Goal: Task Accomplishment & Management: Complete application form

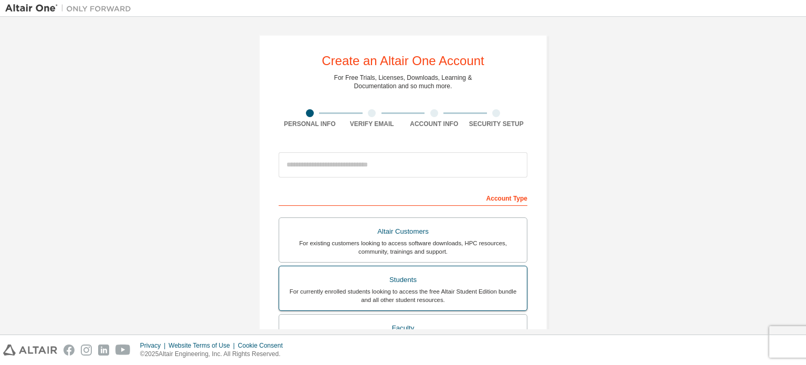
click at [419, 291] on div "For currently enrolled students looking to access the free Altair Student Editi…" at bounding box center [402, 295] width 235 height 17
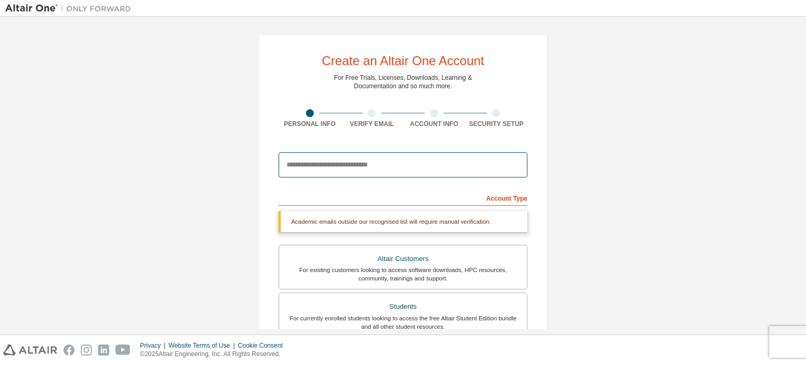
click at [399, 166] on input "email" at bounding box center [402, 164] width 249 height 25
type input "*"
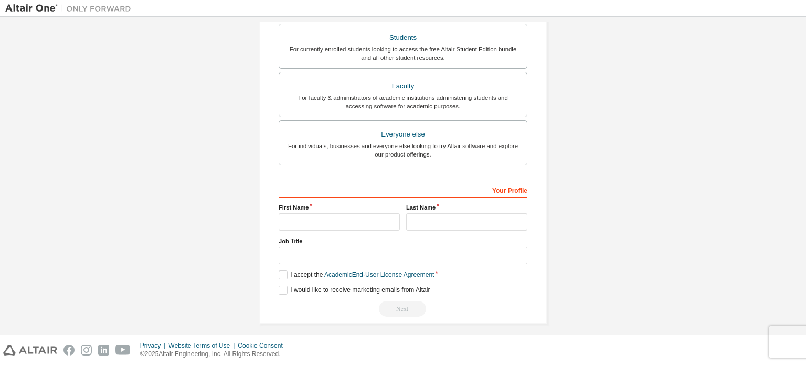
scroll to position [231, 0]
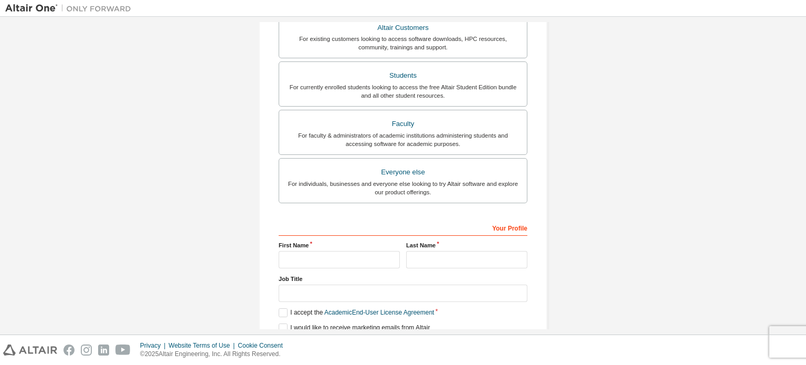
type input "**********"
click at [334, 260] on input "text" at bounding box center [338, 259] width 121 height 17
type input "**********"
click at [445, 256] on input "text" at bounding box center [466, 259] width 121 height 17
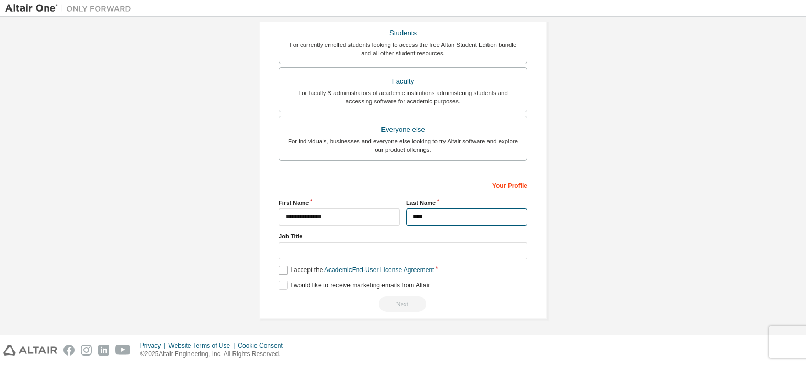
type input "****"
click at [280, 265] on label "I accept the Academic End-User License Agreement" at bounding box center [355, 269] width 155 height 9
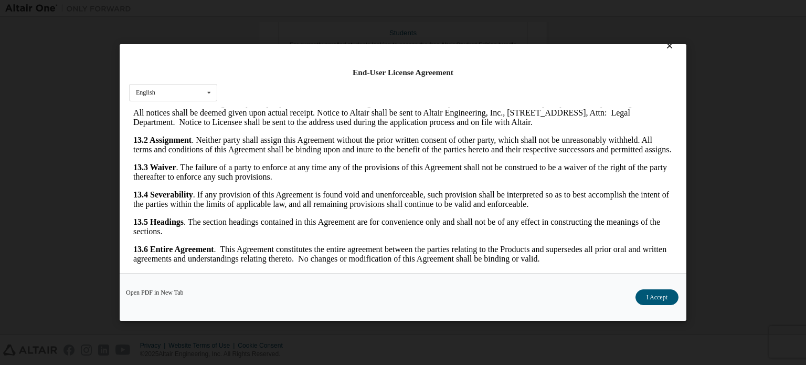
scroll to position [23, 0]
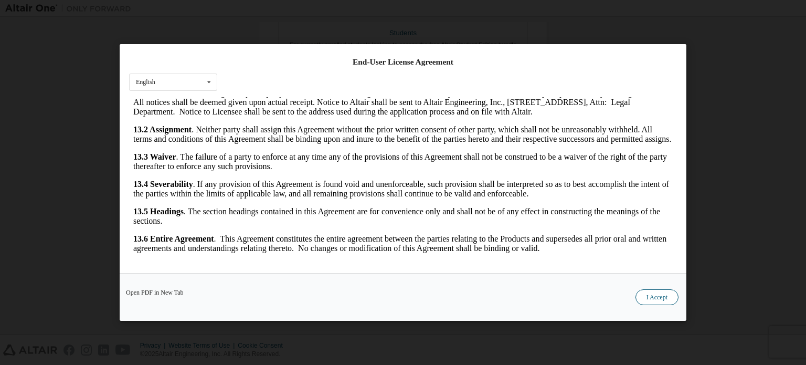
click at [656, 295] on button "I Accept" at bounding box center [656, 297] width 43 height 16
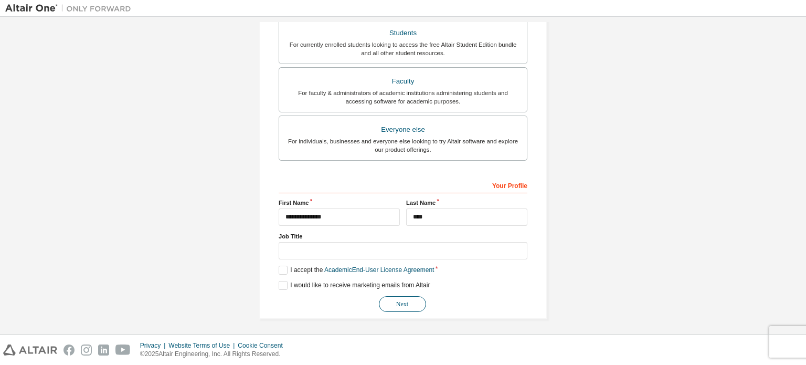
click at [403, 298] on button "Next" at bounding box center [402, 304] width 47 height 16
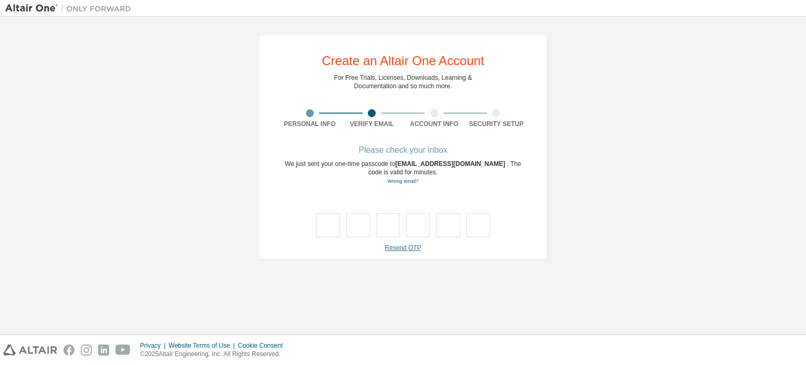
click at [409, 248] on link "Resend OTP" at bounding box center [402, 247] width 36 height 7
click at [403, 244] on link "Resend OTP" at bounding box center [402, 247] width 36 height 7
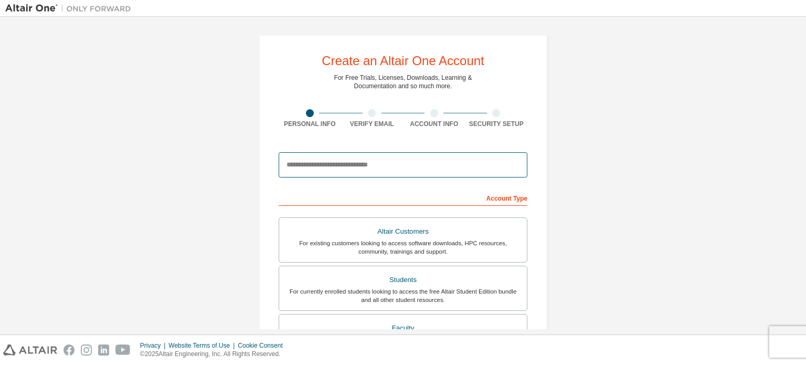
click at [403, 163] on input "email" at bounding box center [402, 164] width 249 height 25
type input "*"
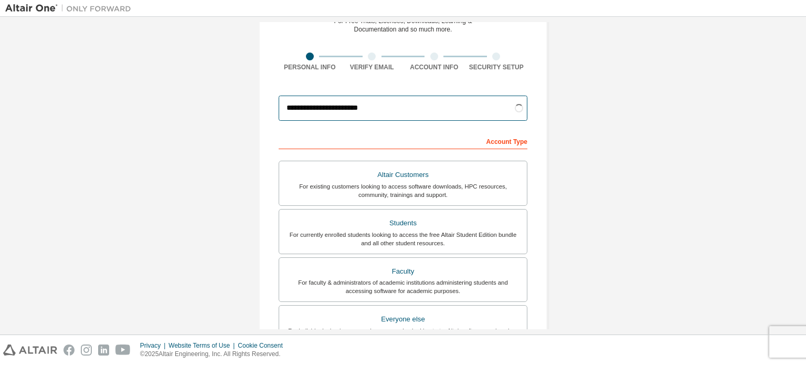
scroll to position [40, 0]
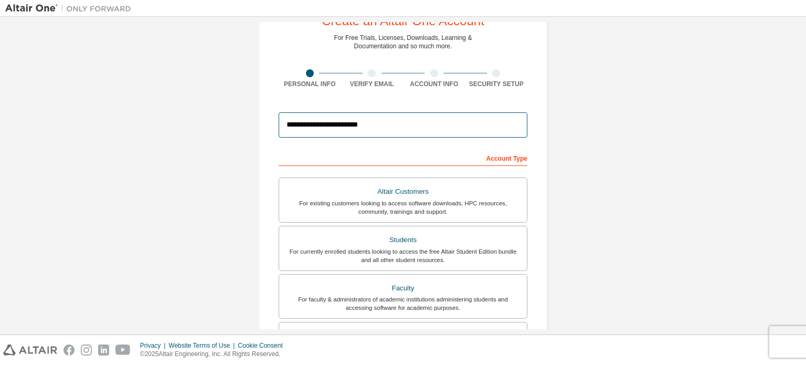
type input "**********"
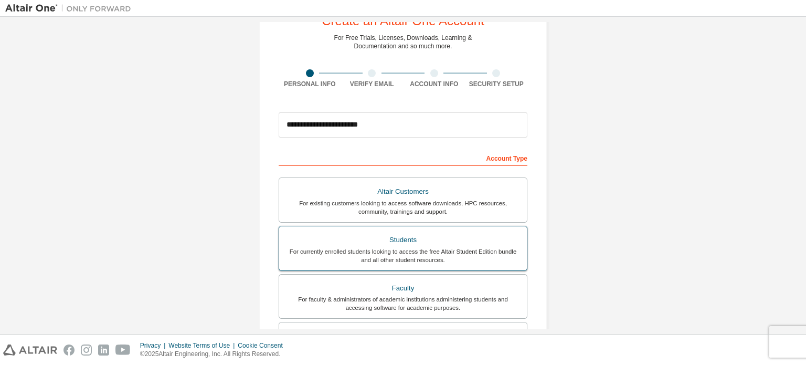
click at [406, 249] on div "For currently enrolled students looking to access the free Altair Student Editi…" at bounding box center [402, 255] width 235 height 17
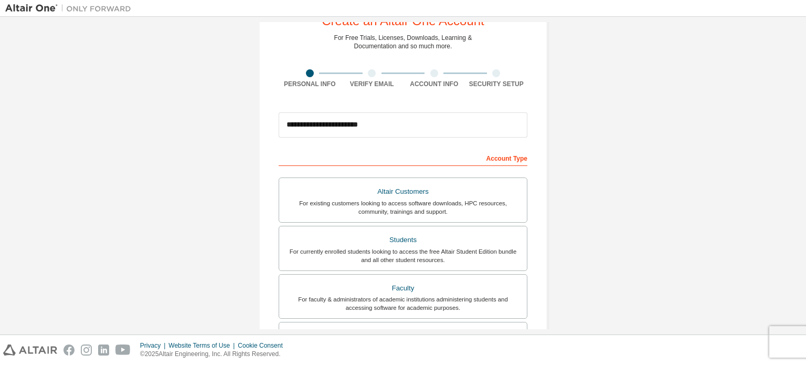
scroll to position [246, 0]
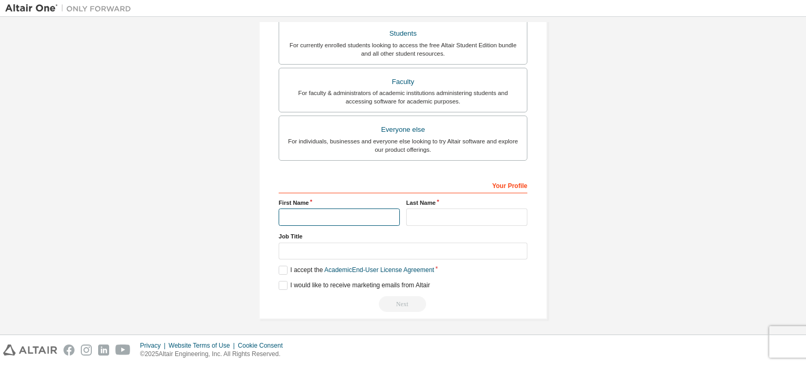
click at [337, 216] on input "text" at bounding box center [338, 216] width 121 height 17
type input "**********"
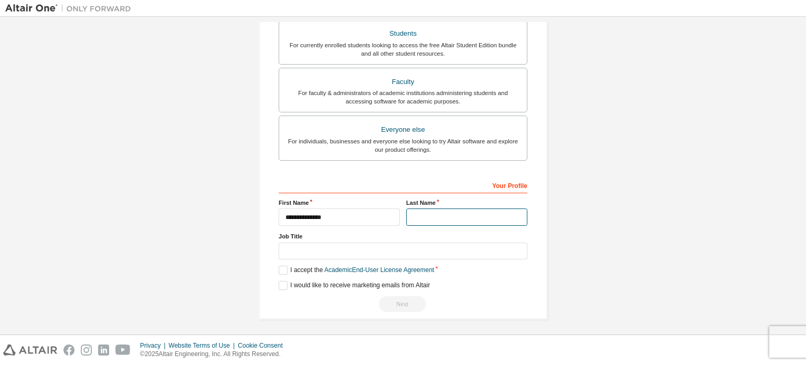
click at [449, 213] on input "text" at bounding box center [466, 216] width 121 height 17
type input "****"
click at [280, 268] on label "I accept the Academic End-User License Agreement" at bounding box center [355, 269] width 155 height 9
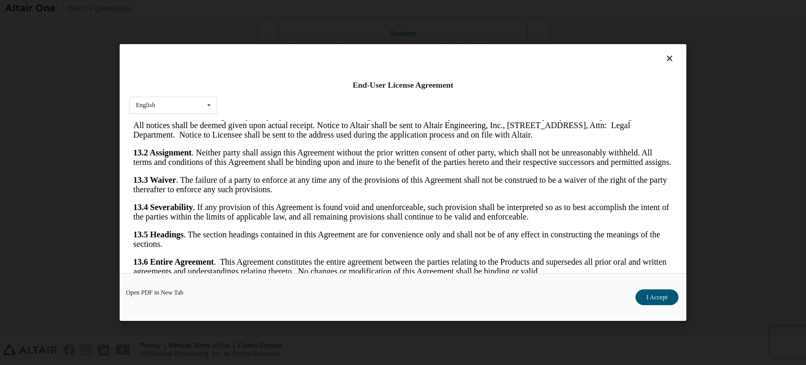
scroll to position [1760, 0]
drag, startPoint x: 667, startPoint y: 133, endPoint x: 799, endPoint y: 395, distance: 293.2
click at [665, 301] on button "I Accept" at bounding box center [656, 297] width 43 height 16
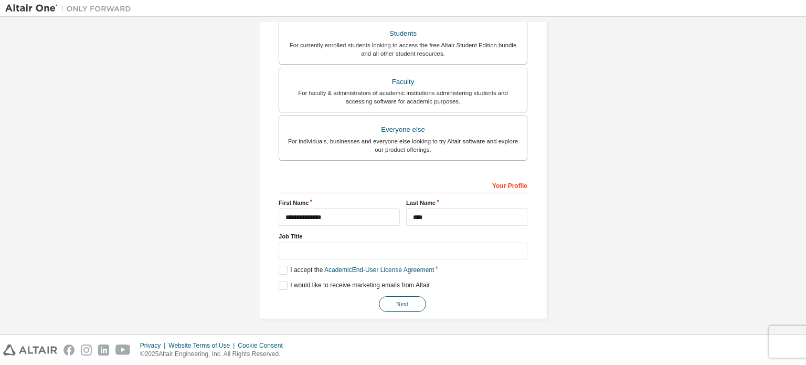
click at [409, 301] on button "Next" at bounding box center [402, 304] width 47 height 16
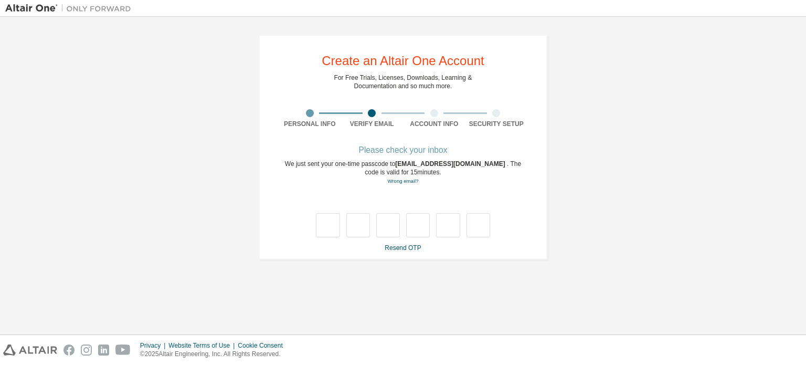
scroll to position [0, 0]
type input "*"
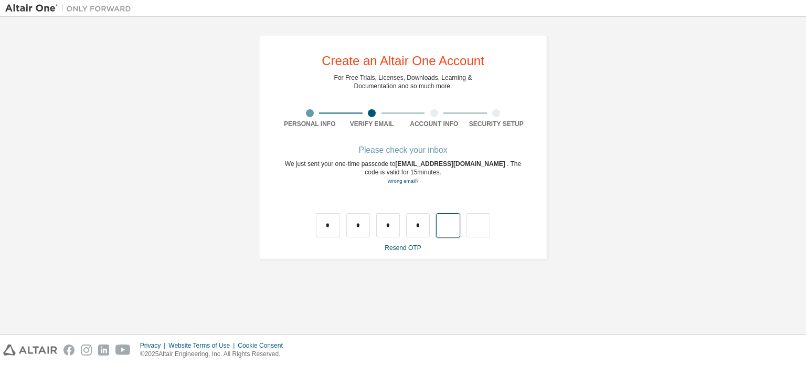
type input "*"
